Goal: Information Seeking & Learning: Learn about a topic

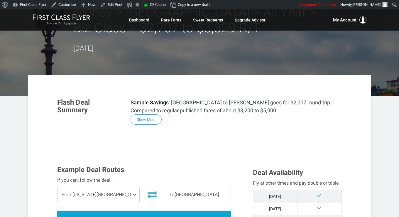
scroll to position [59, 0]
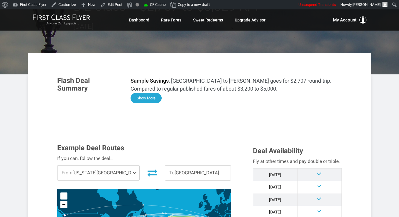
click at [144, 98] on button "Show More" at bounding box center [146, 98] width 31 height 10
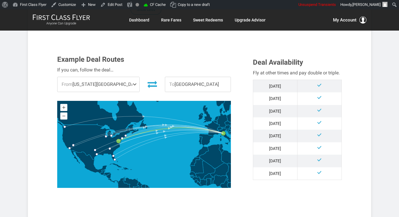
scroll to position [0, 0]
click at [176, 80] on span "To Florence" at bounding box center [197, 84] width 65 height 15
click at [106, 85] on span "From Washington DC" at bounding box center [99, 84] width 82 height 15
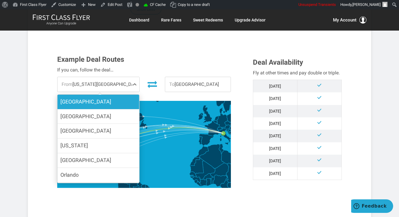
click at [101, 101] on label "Los Angeles" at bounding box center [99, 102] width 82 height 14
click at [0, 0] on input "Los Angeles" at bounding box center [0, 0] width 0 height 0
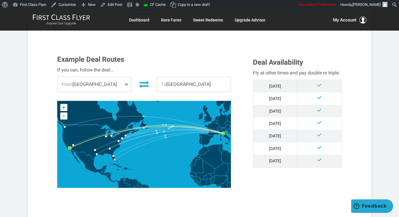
click at [112, 86] on span "From Los Angeles" at bounding box center [95, 84] width 74 height 15
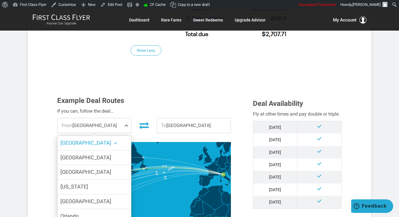
scroll to position [499, 0]
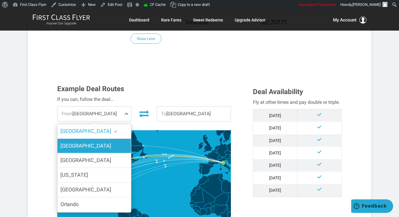
click at [98, 147] on label "Chicago" at bounding box center [95, 146] width 74 height 14
click at [0, 0] on input "Chicago" at bounding box center [0, 0] width 0 height 0
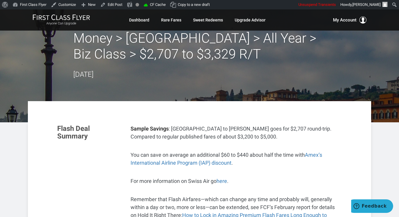
scroll to position [0, 0]
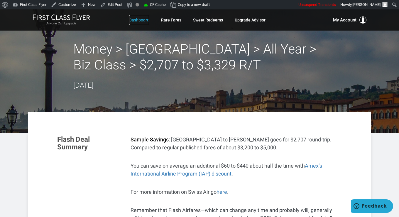
click at [143, 18] on link "Dashboard" at bounding box center [139, 20] width 20 height 11
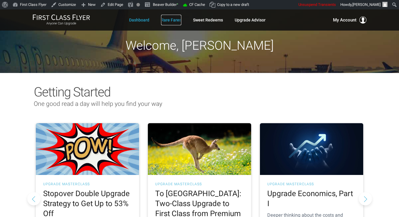
click at [170, 21] on link "Rare Fares" at bounding box center [171, 20] width 20 height 11
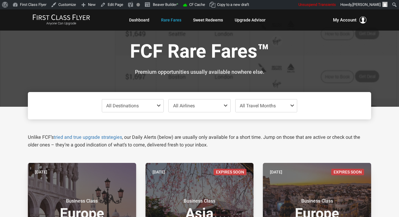
click at [158, 103] on span at bounding box center [160, 105] width 7 height 5
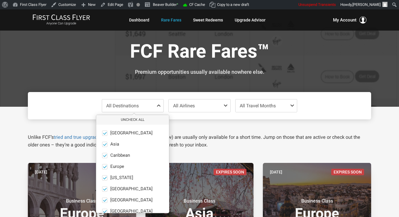
click at [191, 104] on span "All Airlines" at bounding box center [184, 106] width 22 height 6
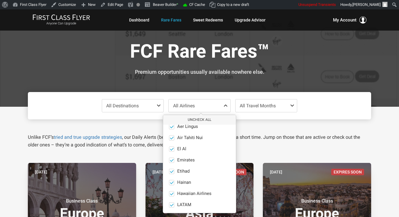
scroll to position [504, 0]
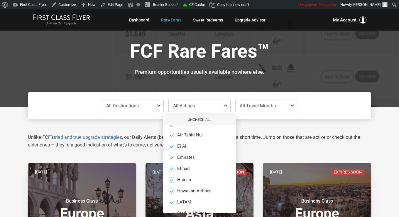
click at [272, 126] on div "Unlike FCF’s tried and true upgrade strategies , our Daily Alerts (below) are u…" at bounding box center [199, 133] width 352 height 29
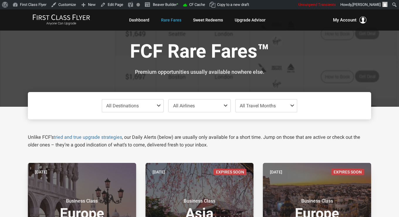
click at [259, 107] on span "All Travel Months" at bounding box center [258, 106] width 36 height 6
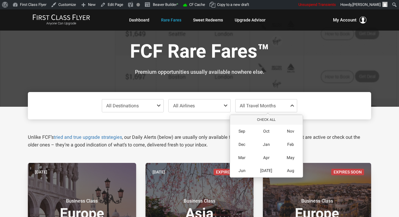
click at [212, 135] on p "Unlike FCF’s tried and true upgrade strategies , our Daily Alerts (below) are u…" at bounding box center [200, 140] width 344 height 15
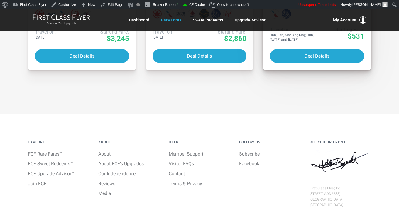
scroll to position [1586, 0]
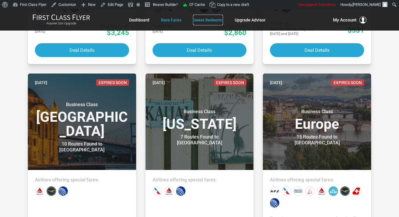
click at [216, 20] on link "Sweet Redeems" at bounding box center [208, 20] width 30 height 11
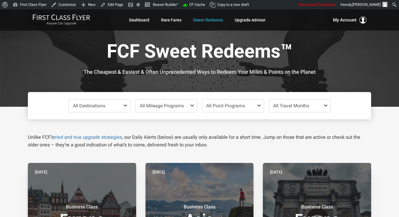
click at [92, 103] on span "All Destinations" at bounding box center [89, 106] width 33 height 6
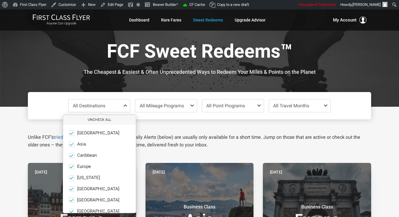
click at [173, 99] on span "All Mileage Programs" at bounding box center [166, 105] width 62 height 13
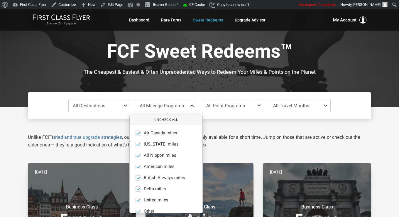
click at [225, 107] on span "All Point Programs" at bounding box center [225, 106] width 39 height 6
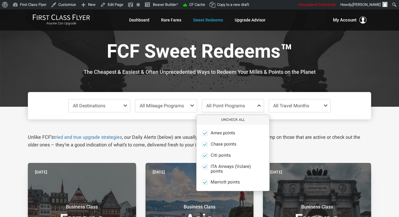
click at [282, 109] on span "All Travel Months" at bounding box center [300, 105] width 62 height 13
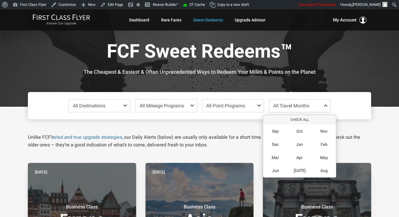
click at [209, 140] on p "Unlike FCF’s tried and true upgrade strategies , our Daily Alerts (below) are u…" at bounding box center [200, 140] width 344 height 15
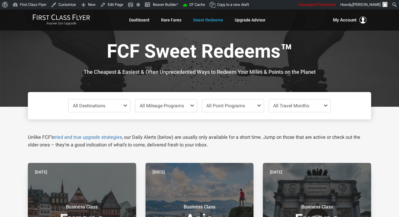
click at [372, 128] on div "Unlike FCF’s tried and true upgrade strategies , our Daily Alerts (below) are u…" at bounding box center [199, 133] width 352 height 29
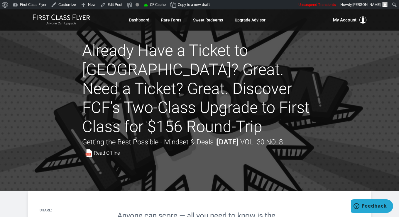
click at [135, 52] on h1 "Already Have a Ticket to [GEOGRAPHIC_DATA]? Great. Need a Ticket? Great. Discov…" at bounding box center [199, 88] width 235 height 95
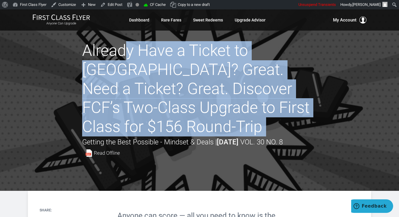
click at [135, 52] on h1 "Already Have a Ticket to [GEOGRAPHIC_DATA]? Great. Need a Ticket? Great. Discov…" at bounding box center [199, 88] width 235 height 95
copy div "Already Have a Ticket to [GEOGRAPHIC_DATA]? Great. Need a Ticket? Great. Discov…"
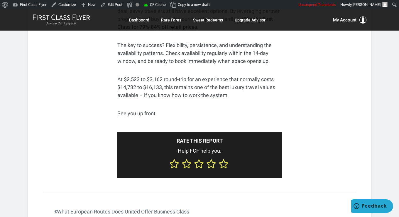
scroll to position [2907, 0]
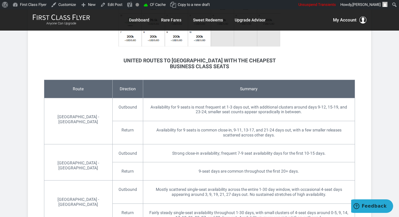
scroll to position [558, 0]
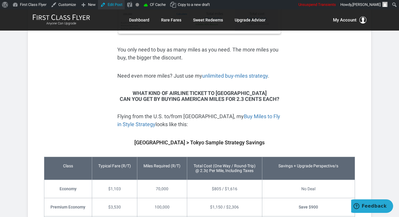
scroll to position [1351, 0]
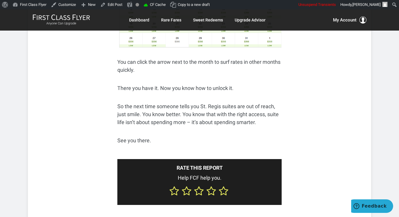
scroll to position [2379, 0]
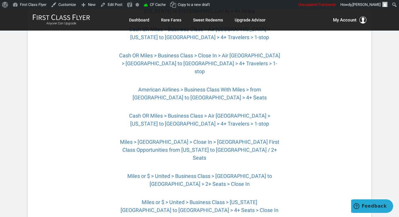
scroll to position [763, 0]
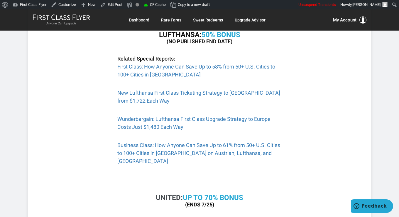
scroll to position [529, 0]
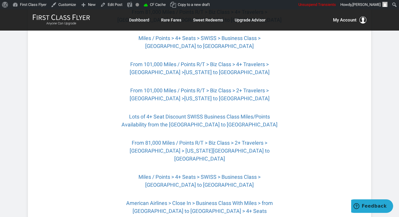
scroll to position [646, 0]
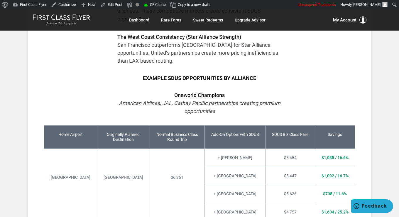
scroll to position [1263, 0]
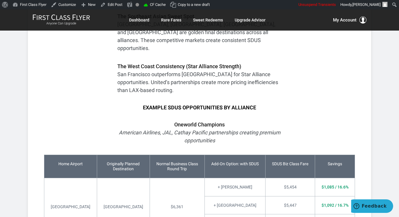
click at [287, 18] on div "Anyone Can Upgrade Dashboard Rare Fares Sweet Redeems Upgrade Advisor Profile L…" at bounding box center [200, 20] width 344 height 12
click at [297, 36] on div "Share: Share Tweet How FCF’s Stopover Double Upgrade Strategy upgrades your tri…" at bounding box center [200, 100] width 344 height 2404
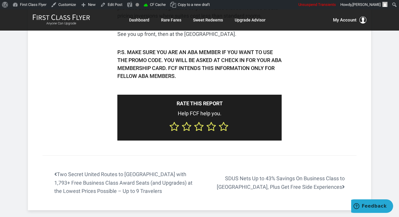
scroll to position [940, 0]
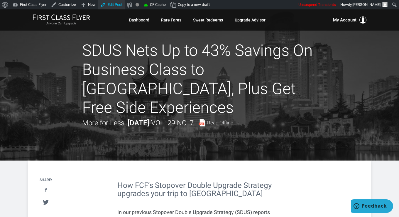
click at [111, 5] on link "Edit Post" at bounding box center [111, 4] width 27 height 9
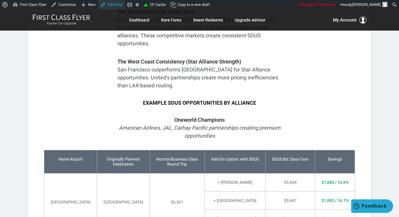
scroll to position [1263, 0]
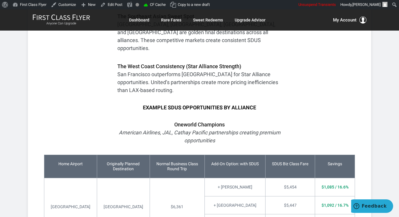
click at [256, 52] on div "How FCF’s Stopover Double Upgrade Strategy upgrades your trip to [GEOGRAPHIC_DA…" at bounding box center [199, 79] width 164 height 2323
click at [260, 53] on div "How FCF’s Stopover Double Upgrade Strategy upgrades your trip to [GEOGRAPHIC_DA…" at bounding box center [199, 79] width 164 height 2323
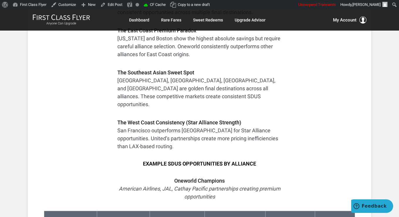
scroll to position [1230, 0]
